Goal: Find specific page/section

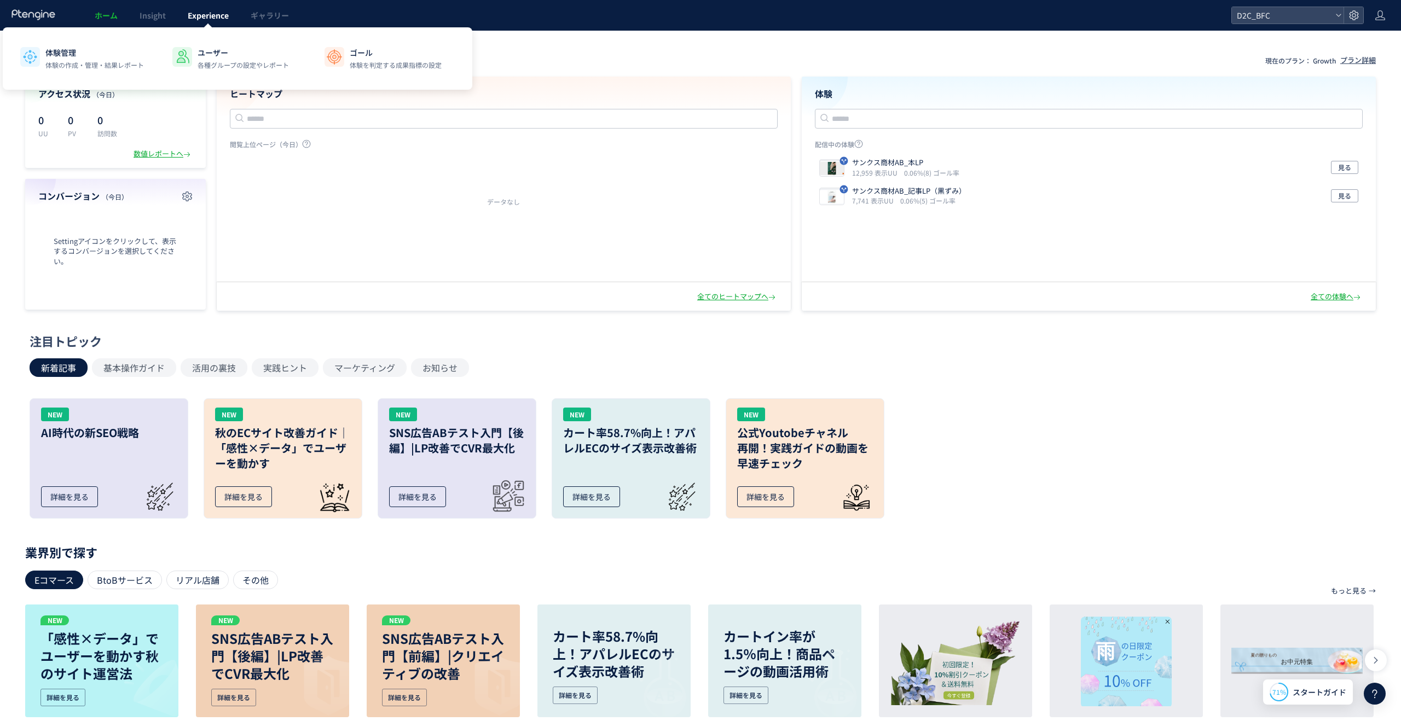
click at [213, 5] on link "Experience" at bounding box center [208, 15] width 63 height 31
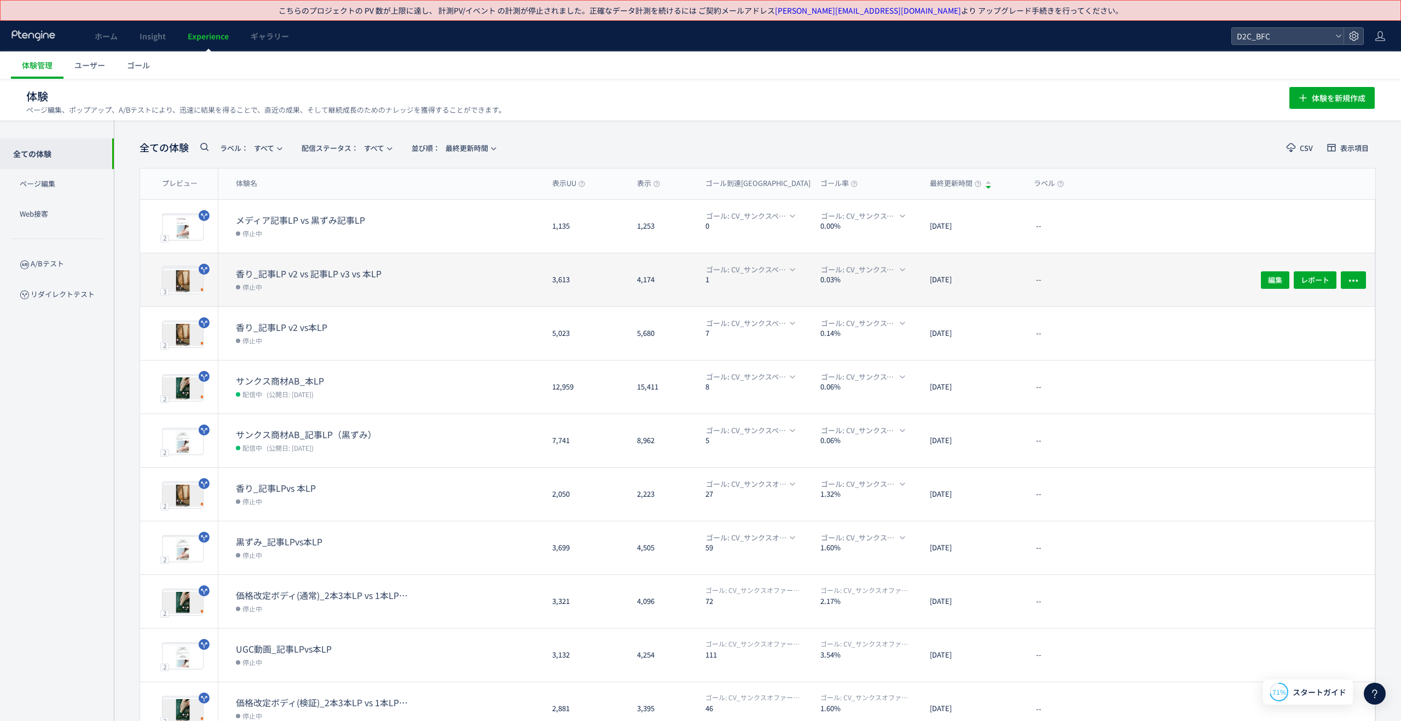
scroll to position [7, 0]
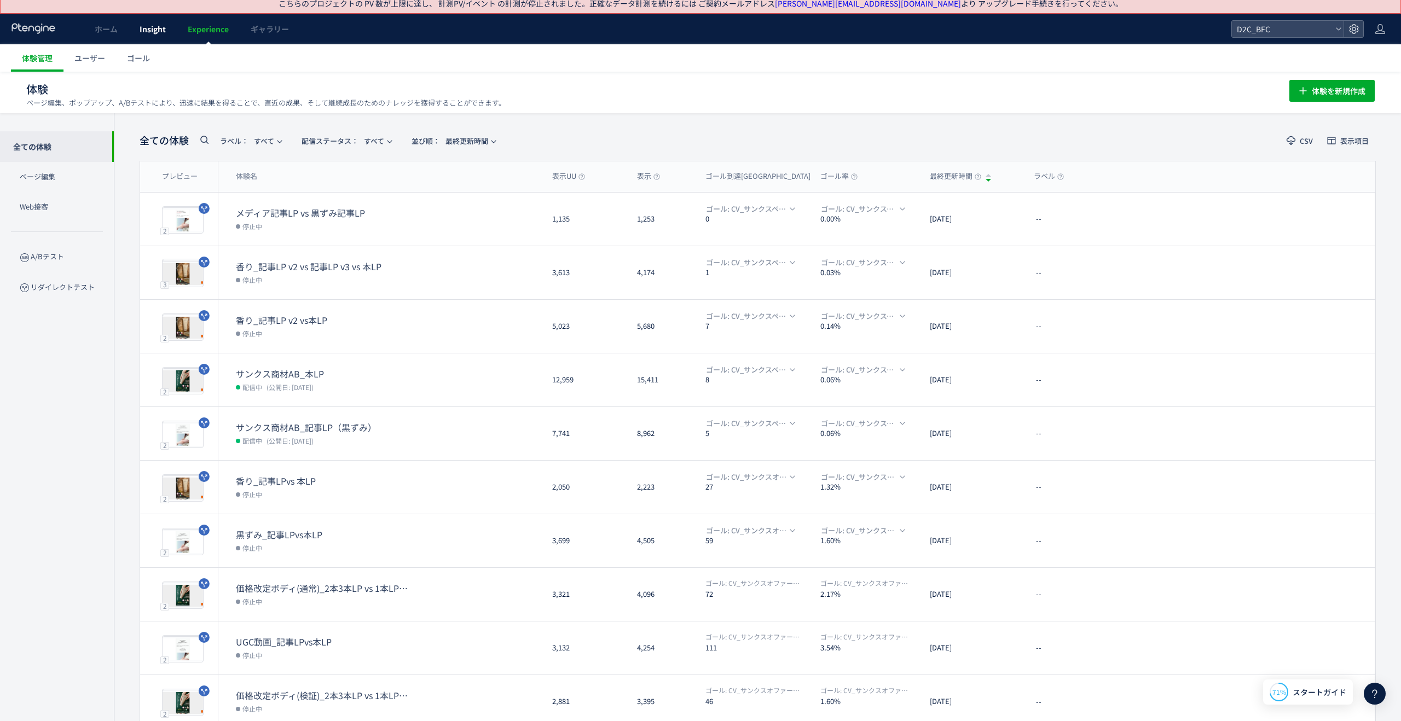
click at [146, 39] on link "Insight" at bounding box center [153, 29] width 48 height 31
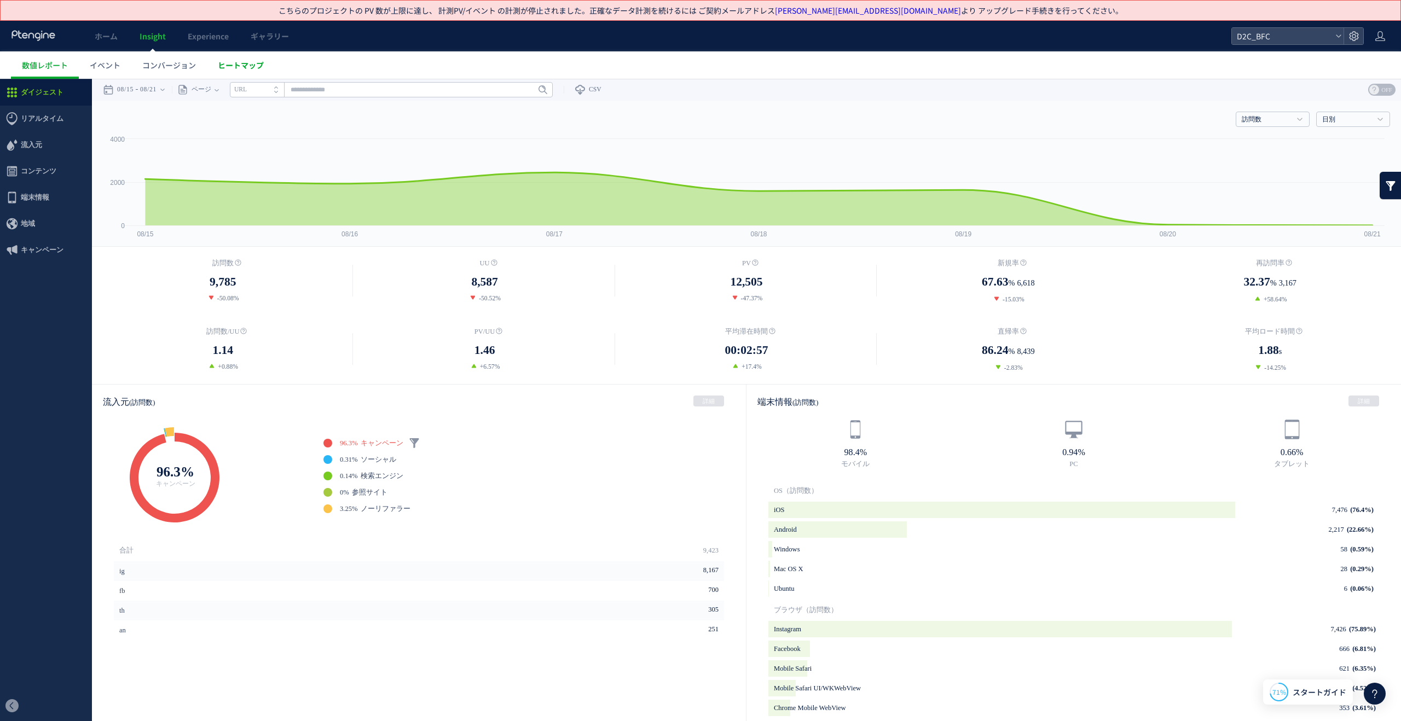
click at [244, 71] on link "ヒートマップ" at bounding box center [241, 64] width 68 height 27
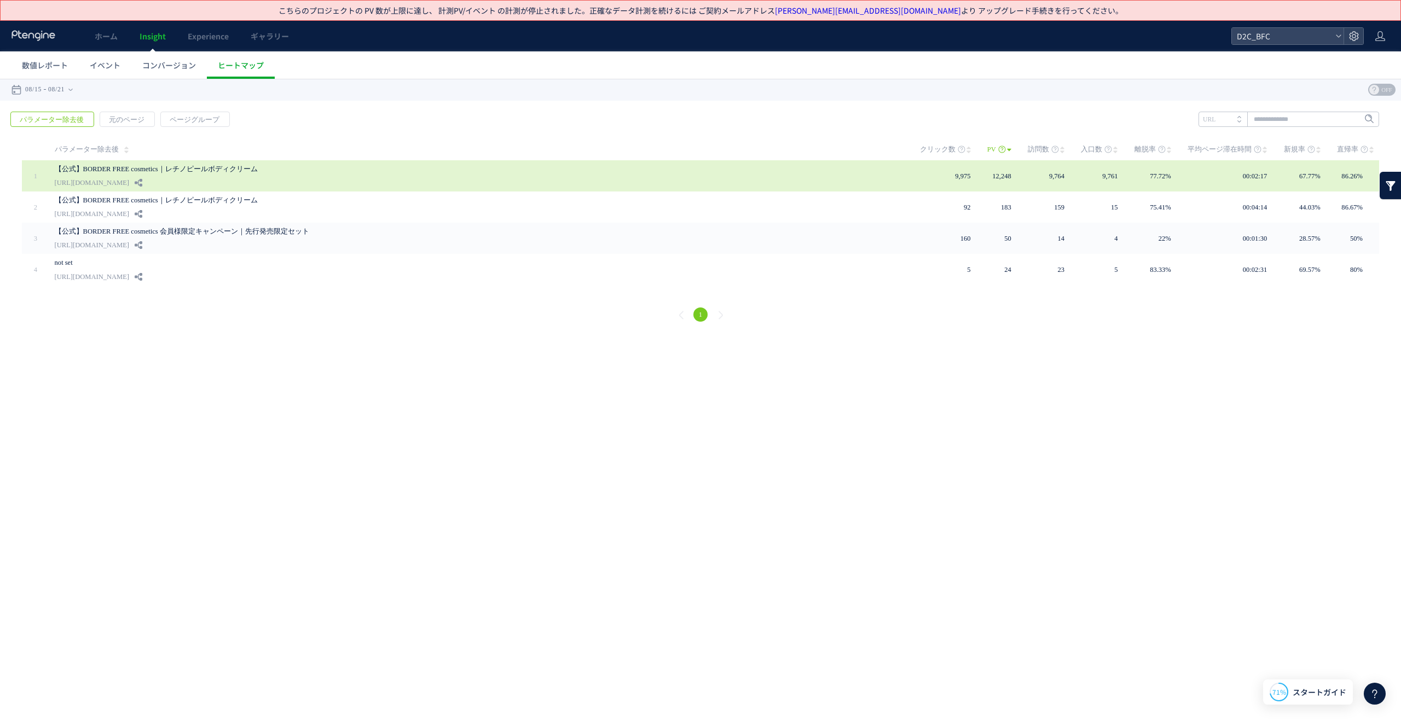
click at [221, 166] on link "【公式】BORDER FREE cosmetics｜レチノピールボディクリーム" at bounding box center [301, 169] width 492 height 13
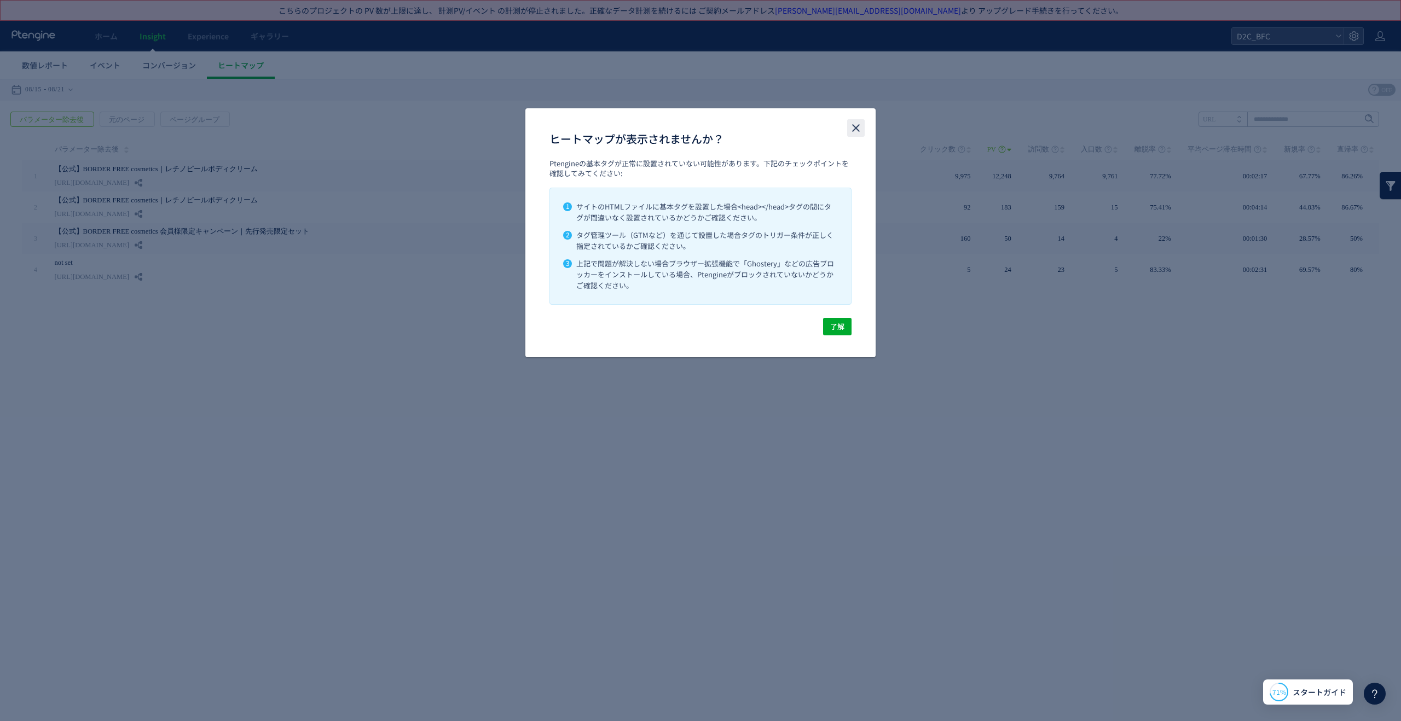
click at [858, 125] on use "close" at bounding box center [856, 128] width 8 height 8
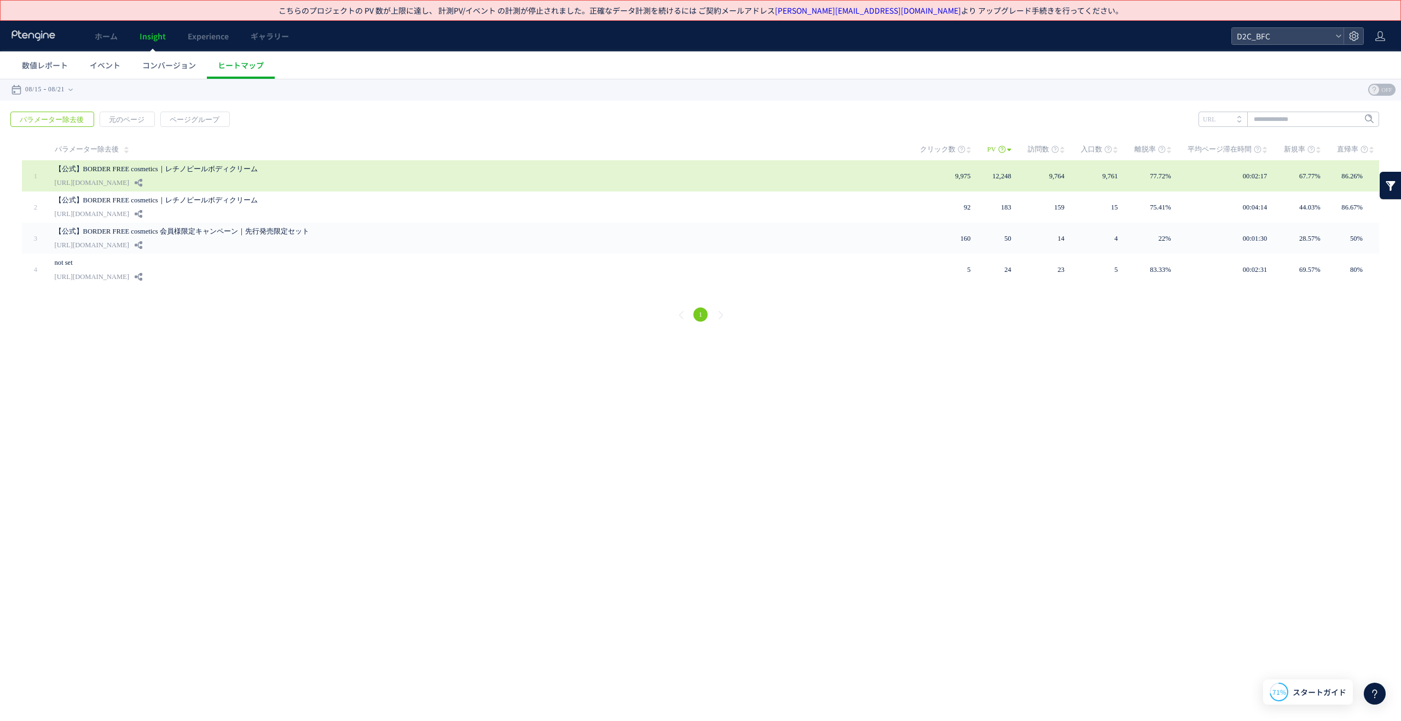
click at [239, 170] on link "【公式】BORDER FREE cosmetics｜レチノピールボディクリーム" at bounding box center [301, 169] width 492 height 13
